Goal: Task Accomplishment & Management: Use online tool/utility

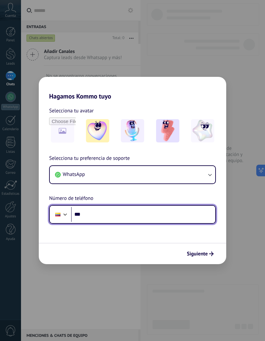
click at [165, 212] on input "***" at bounding box center [143, 214] width 144 height 15
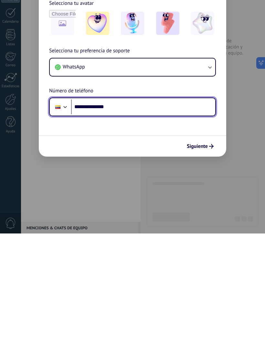
type input "**********"
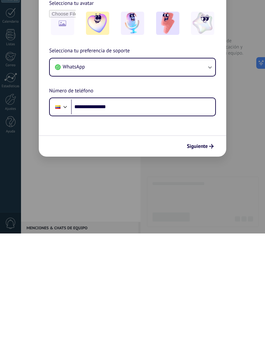
click at [208, 252] on span "Siguiente" at bounding box center [200, 254] width 27 height 5
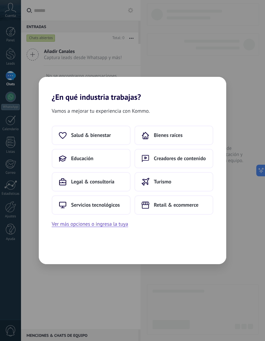
click at [190, 204] on span "Retail & ecommerce" at bounding box center [176, 205] width 45 height 6
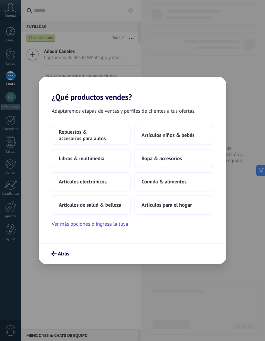
click at [198, 159] on button "Ropa & accesorios" at bounding box center [174, 158] width 79 height 19
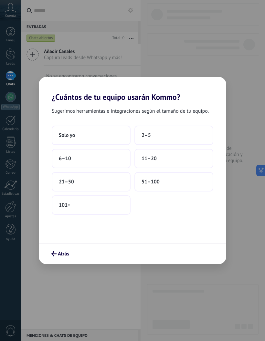
click at [164, 135] on button "2–5" at bounding box center [174, 135] width 79 height 19
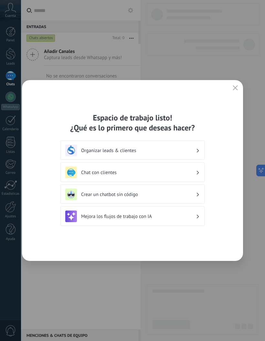
click at [197, 196] on div "Crear un chatbot sin código" at bounding box center [132, 195] width 135 height 12
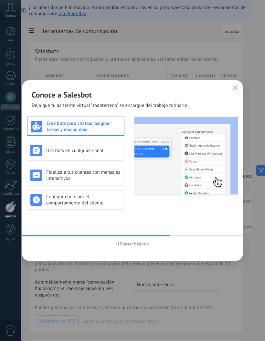
click at [48, 154] on h3 "Usa bots en cualquier canal" at bounding box center [83, 151] width 75 height 6
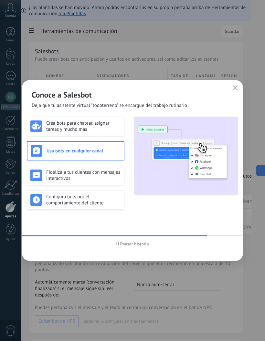
click at [51, 173] on h3 "Fideliza a tus clientes con mensajes interactivos" at bounding box center [83, 175] width 75 height 12
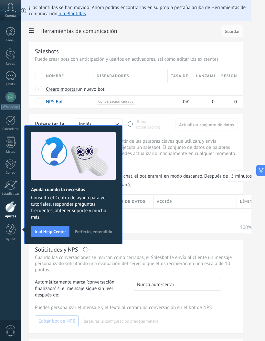
click at [92, 232] on span "Perfecto, entendido" at bounding box center [94, 232] width 38 height 5
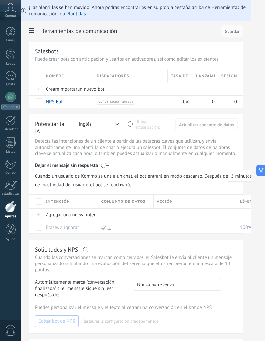
click at [9, 99] on div at bounding box center [10, 97] width 10 height 10
click at [13, 100] on div at bounding box center [10, 97] width 10 height 10
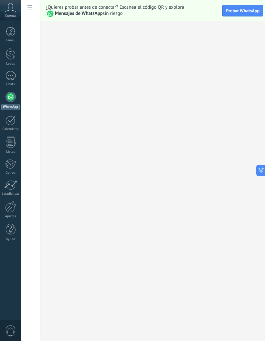
click at [11, 100] on div at bounding box center [10, 97] width 10 height 10
click at [8, 95] on div at bounding box center [10, 97] width 10 height 10
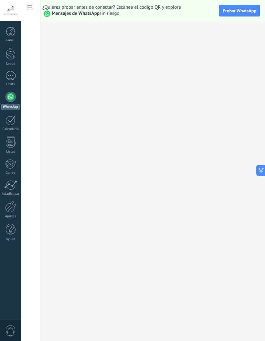
scroll to position [26, 3]
